Goal: Information Seeking & Learning: Learn about a topic

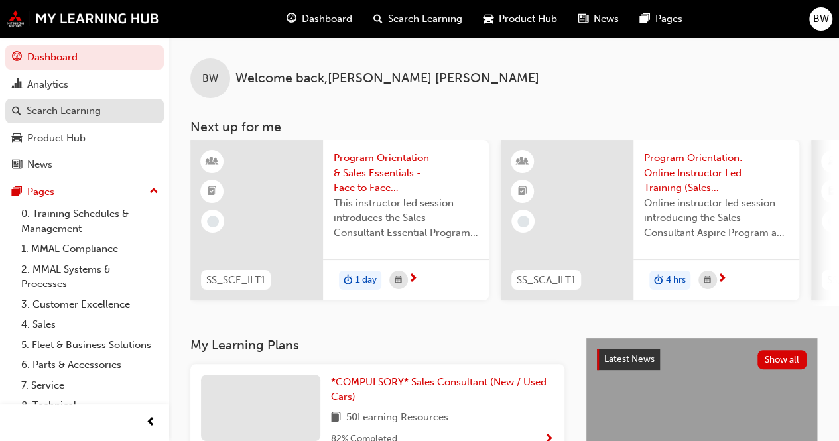
click at [76, 122] on link "Search Learning" at bounding box center [84, 111] width 158 height 25
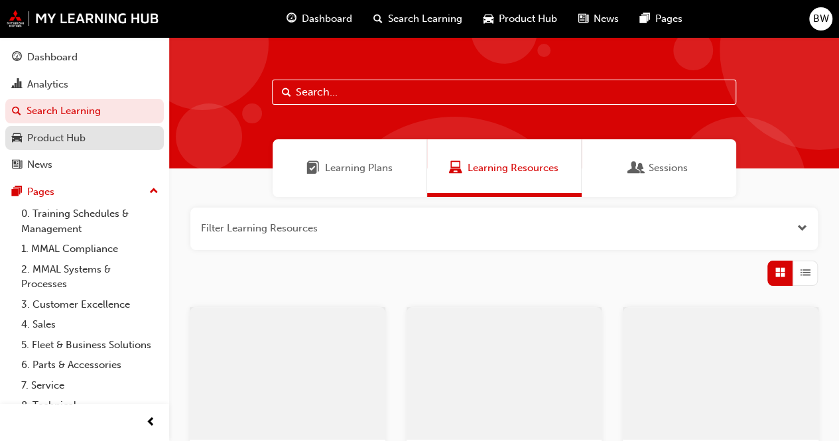
click at [80, 141] on div "Product Hub" at bounding box center [56, 138] width 58 height 15
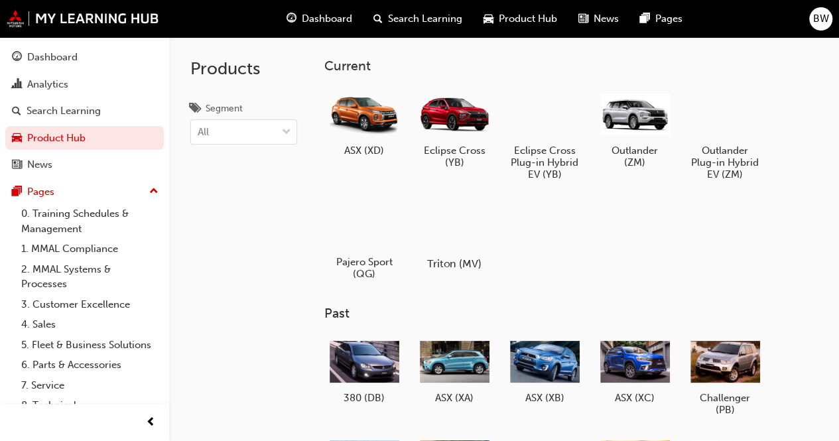
click at [458, 249] on div at bounding box center [454, 225] width 74 height 53
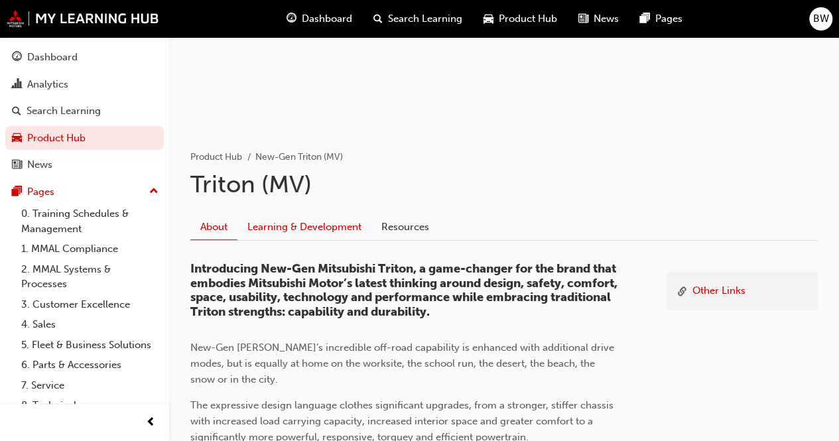
click at [288, 223] on link "Learning & Development" at bounding box center [304, 227] width 134 height 25
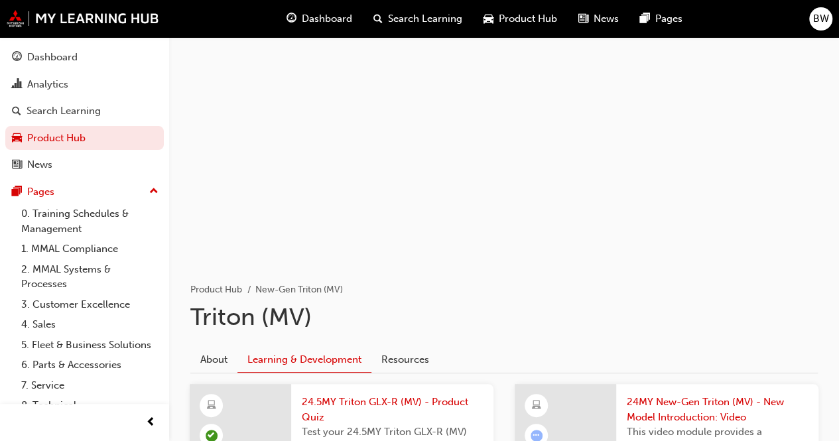
click at [601, 156] on div at bounding box center [504, 148] width 670 height 223
drag, startPoint x: 685, startPoint y: 84, endPoint x: 560, endPoint y: 140, distance: 136.5
click at [641, 204] on div at bounding box center [504, 148] width 670 height 223
drag, startPoint x: 473, startPoint y: 88, endPoint x: 712, endPoint y: 210, distance: 267.8
click at [712, 210] on div at bounding box center [504, 148] width 670 height 223
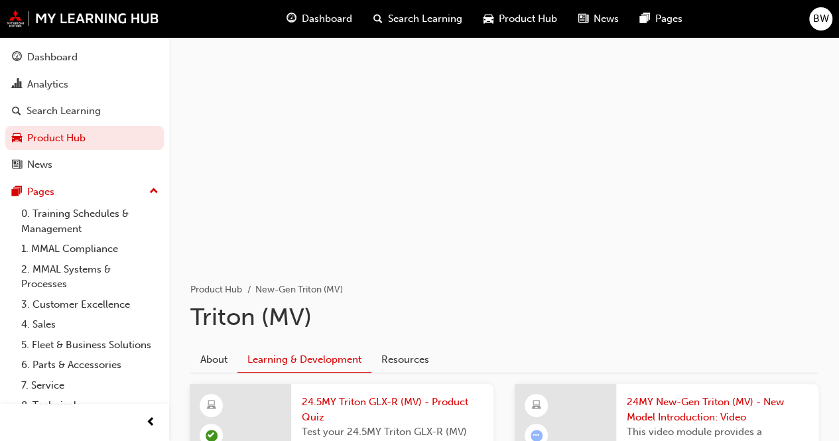
click at [620, 169] on div at bounding box center [504, 148] width 670 height 223
